Goal: Transaction & Acquisition: Purchase product/service

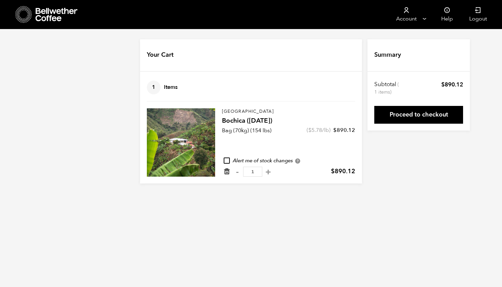
click at [227, 173] on icon "Remove from cart" at bounding box center [227, 171] width 7 height 7
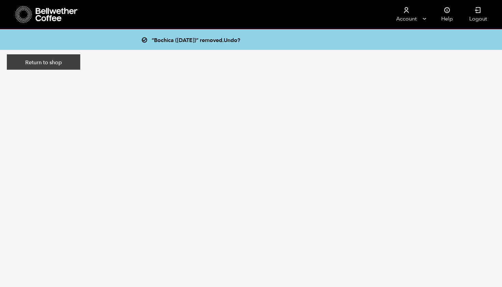
click at [62, 59] on link "Return to shop" at bounding box center [43, 62] width 73 height 16
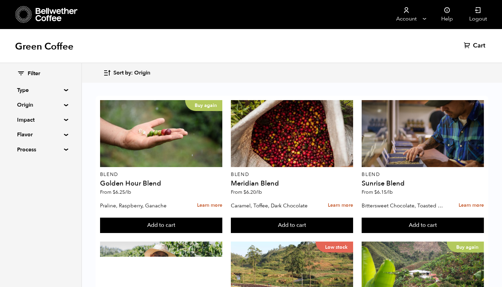
click at [64, 103] on summary "Origin" at bounding box center [40, 105] width 47 height 8
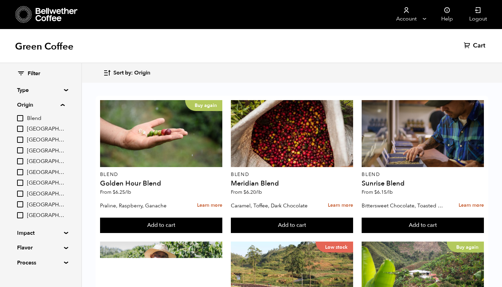
click at [19, 148] on input "[GEOGRAPHIC_DATA]" at bounding box center [20, 150] width 6 height 6
checkbox input "true"
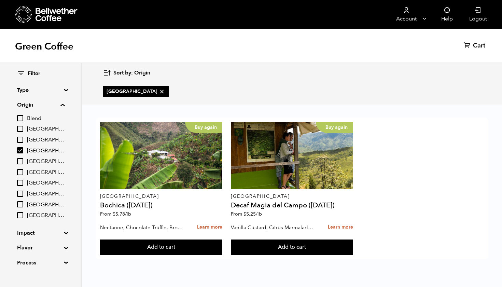
click at [419, 185] on div "Buy again Colombia Bochica (JUN 25) From $ 5.78 /lb Nectarine, Chocolate Truffl…" at bounding box center [292, 189] width 393 height 142
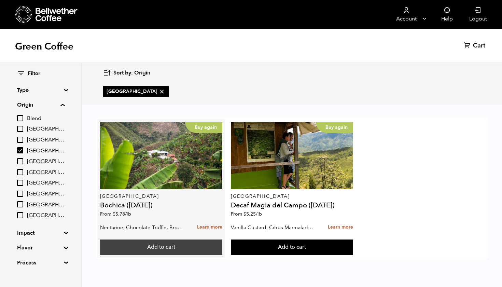
click at [162, 251] on button "Add to cart" at bounding box center [161, 248] width 122 height 16
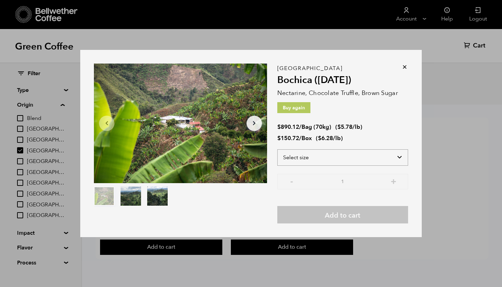
select select "box"
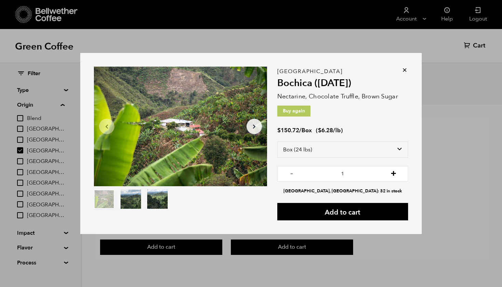
click at [393, 173] on button "+" at bounding box center [394, 173] width 9 height 7
click at [291, 175] on button "-" at bounding box center [292, 173] width 9 height 7
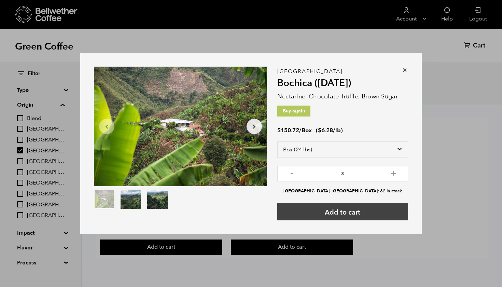
click at [336, 211] on button "Add to cart" at bounding box center [342, 211] width 131 height 17
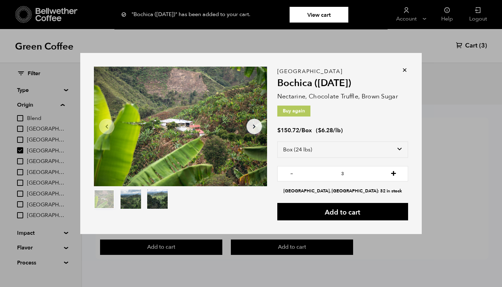
click at [394, 171] on button "+" at bounding box center [394, 173] width 9 height 7
type input "4"
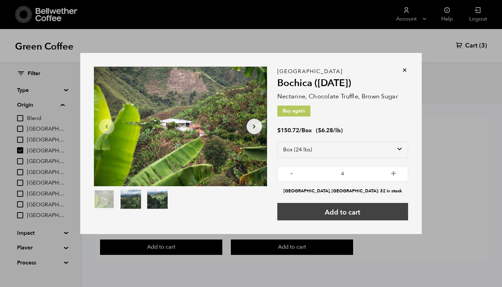
click at [362, 209] on button "Add to cart" at bounding box center [342, 211] width 131 height 17
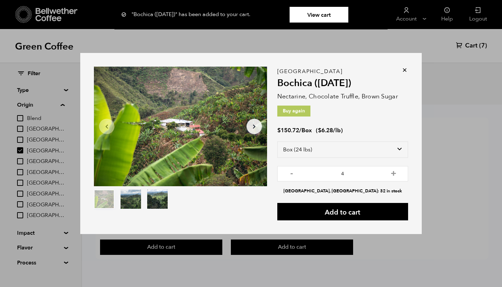
click at [404, 73] on icon at bounding box center [405, 70] width 7 height 7
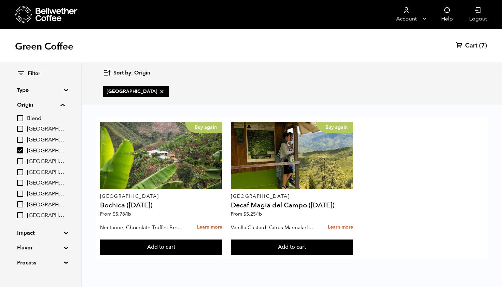
click at [18, 119] on input "Blend" at bounding box center [20, 118] width 6 height 6
checkbox input "true"
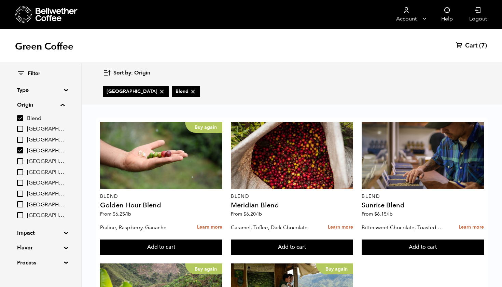
click at [18, 150] on input "[GEOGRAPHIC_DATA]" at bounding box center [20, 150] width 6 height 6
checkbox input "false"
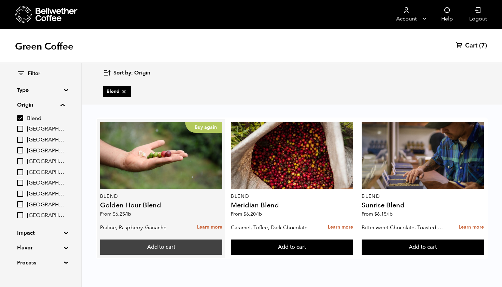
click at [182, 244] on button "Add to cart" at bounding box center [161, 248] width 122 height 16
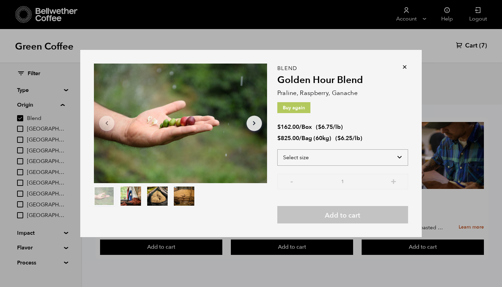
select select "box"
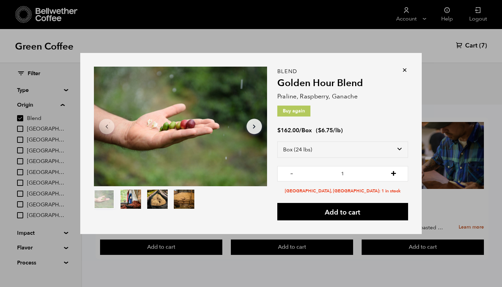
click at [395, 173] on button "+" at bounding box center [394, 173] width 9 height 7
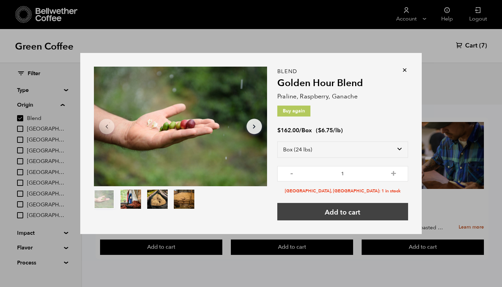
click at [359, 216] on button "Add to cart" at bounding box center [342, 211] width 131 height 17
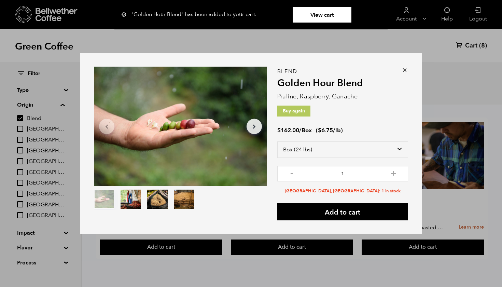
click at [408, 71] on icon at bounding box center [405, 70] width 7 height 7
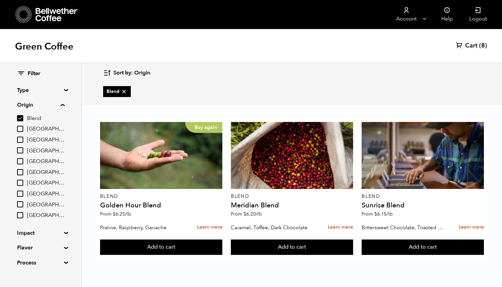
click at [473, 45] on span "Cart" at bounding box center [471, 46] width 12 height 8
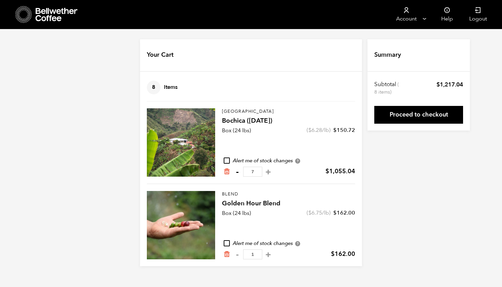
click at [235, 173] on button "-" at bounding box center [237, 171] width 9 height 7
type input "6"
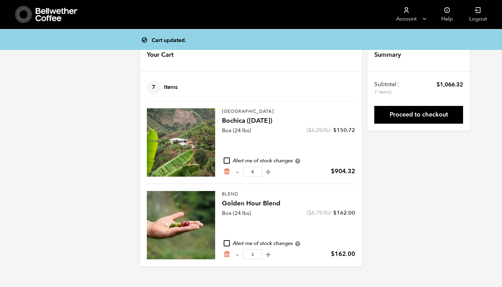
click at [236, 173] on button "-" at bounding box center [237, 171] width 9 height 7
type input "5"
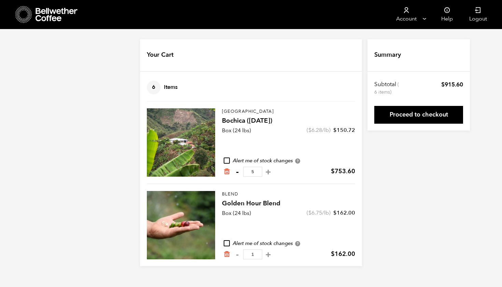
click at [237, 173] on button "-" at bounding box center [237, 171] width 9 height 7
type input "4"
click at [421, 119] on link "Proceed to checkout" at bounding box center [419, 115] width 89 height 18
click at [239, 173] on button "-" at bounding box center [237, 171] width 9 height 7
type input "3"
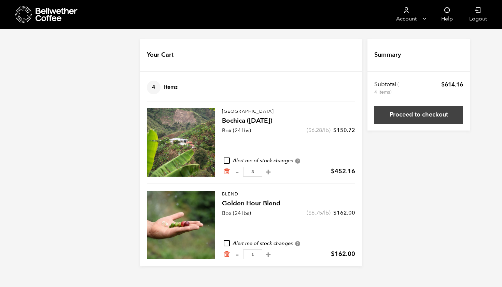
click at [427, 116] on link "Proceed to checkout" at bounding box center [419, 115] width 89 height 18
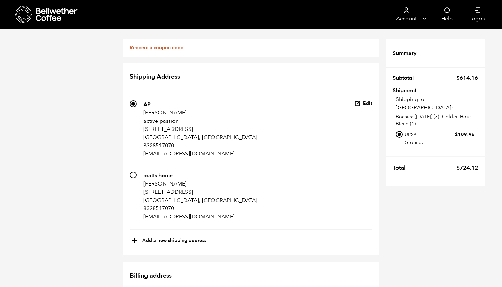
scroll to position [405, 0]
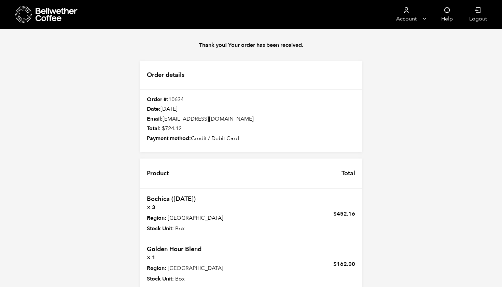
scroll to position [86, 0]
